Goal: Browse casually: Explore the website without a specific task or goal

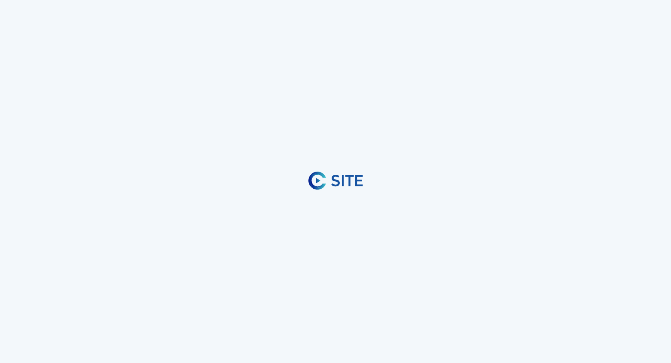
click at [281, 362] on div at bounding box center [335, 181] width 671 height 363
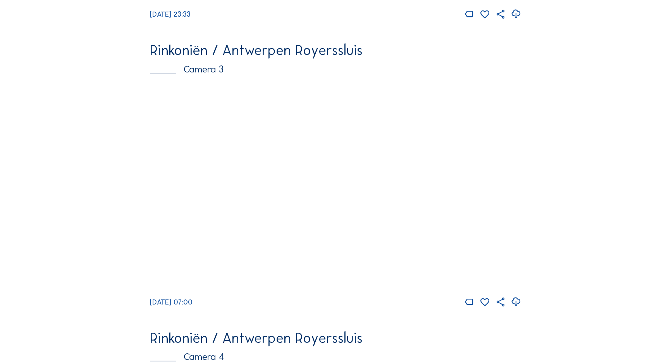
scroll to position [890, 0]
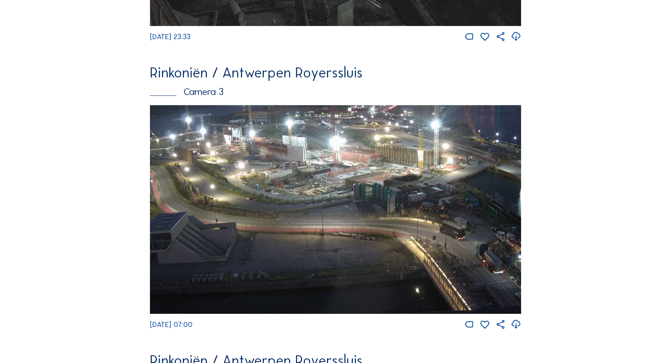
click at [358, 182] on img at bounding box center [335, 209] width 371 height 209
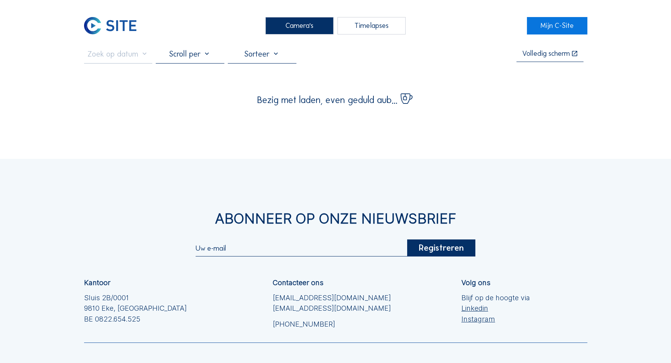
click at [328, 224] on div "Abonneer op onze nieuwsbrief" at bounding box center [335, 218] width 503 height 14
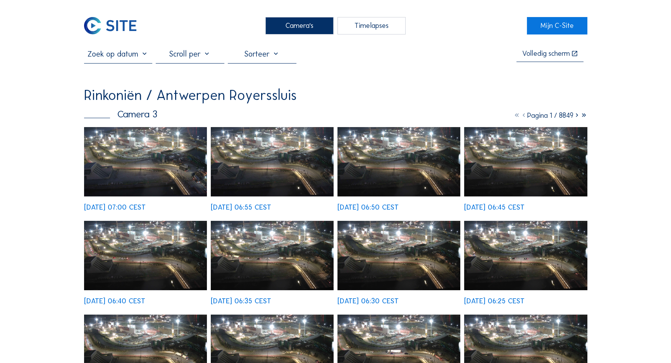
click at [144, 172] on img at bounding box center [145, 161] width 123 height 69
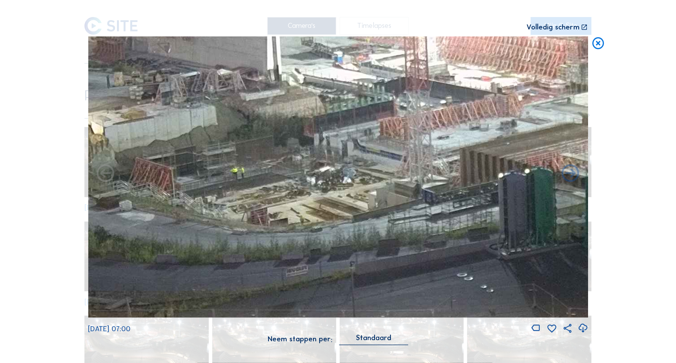
drag, startPoint x: 246, startPoint y: 150, endPoint x: 376, endPoint y: 150, distance: 129.8
click at [376, 150] on img at bounding box center [338, 176] width 500 height 281
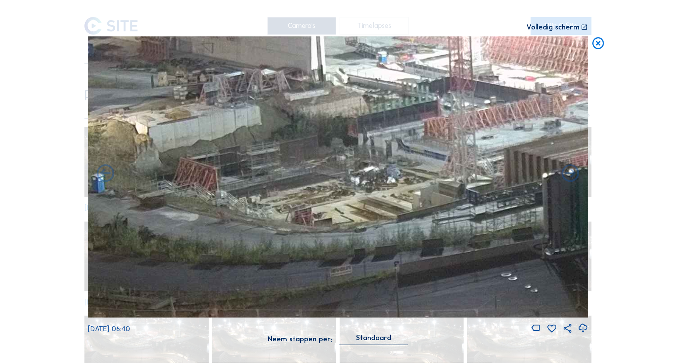
click at [595, 46] on icon at bounding box center [598, 43] width 14 height 15
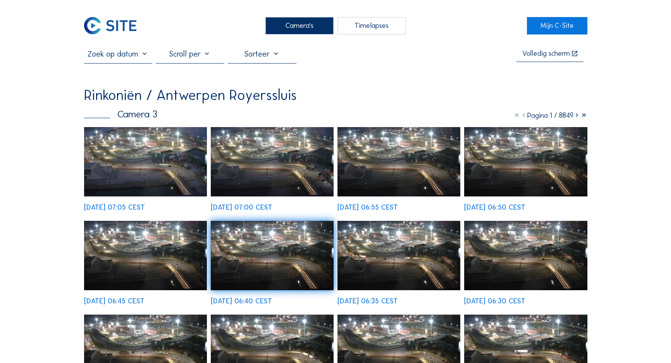
click at [275, 26] on div "Camera's" at bounding box center [299, 26] width 69 height 18
